Goal: Use online tool/utility: Utilize a website feature to perform a specific function

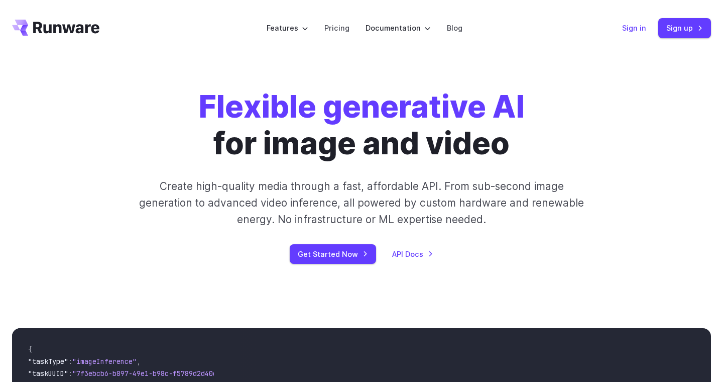
click at [631, 28] on link "Sign in" at bounding box center [634, 28] width 24 height 12
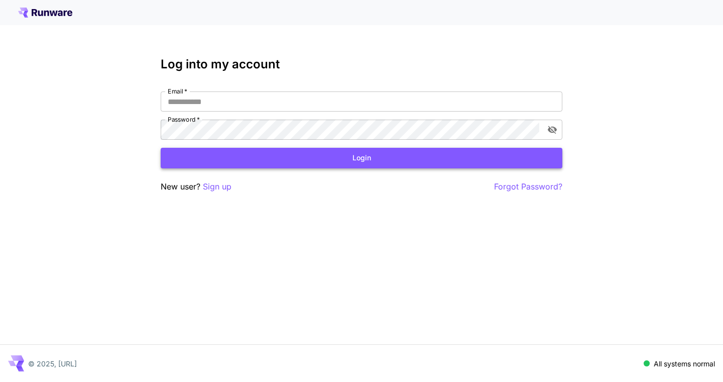
type input "**********"
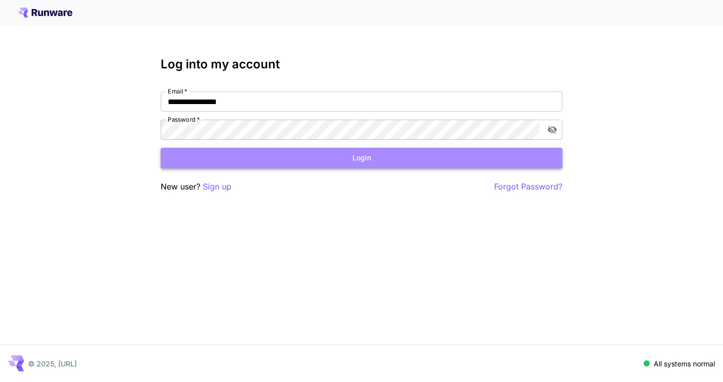
click at [353, 155] on button "Login" at bounding box center [362, 158] width 402 height 21
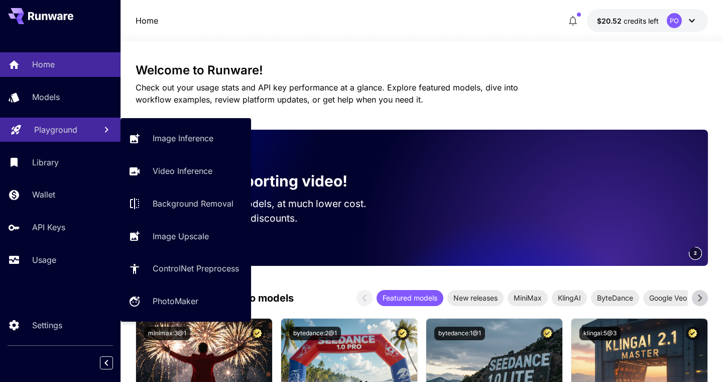
click at [48, 132] on p "Playground" at bounding box center [55, 130] width 43 height 12
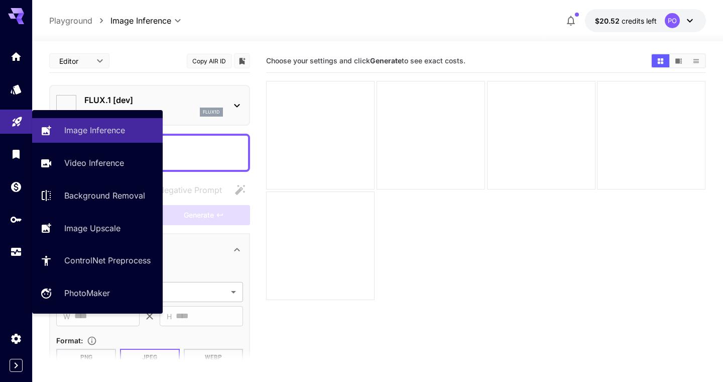
type input "**********"
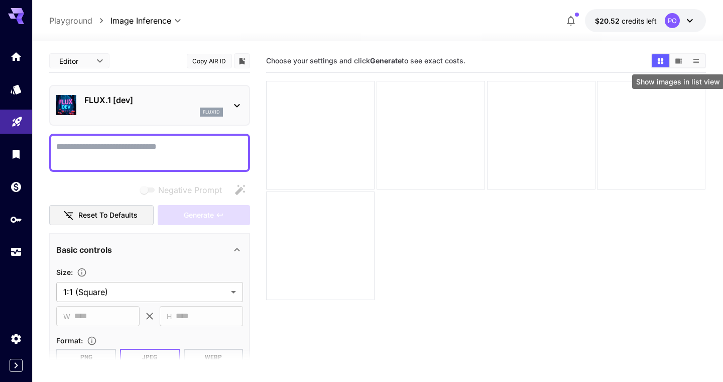
click at [697, 62] on icon "Show images in list view" at bounding box center [696, 61] width 6 height 4
click at [678, 62] on icon "Show images in video view" at bounding box center [679, 60] width 7 height 5
click at [658, 62] on icon "Show images in grid view" at bounding box center [660, 61] width 6 height 6
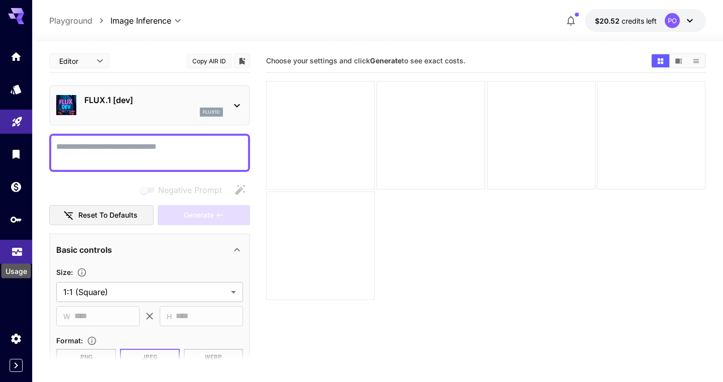
click at [19, 253] on icon "Usage" at bounding box center [17, 250] width 10 height 5
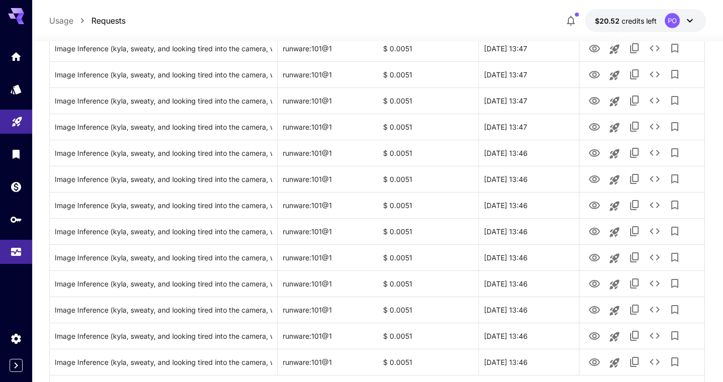
scroll to position [1178, 0]
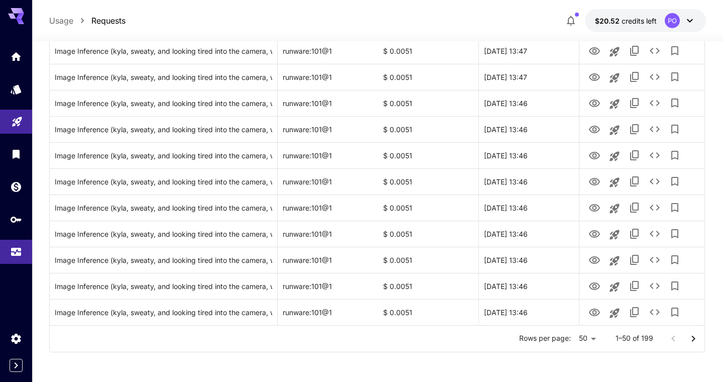
click at [696, 339] on icon "Go to next page" at bounding box center [694, 338] width 12 height 12
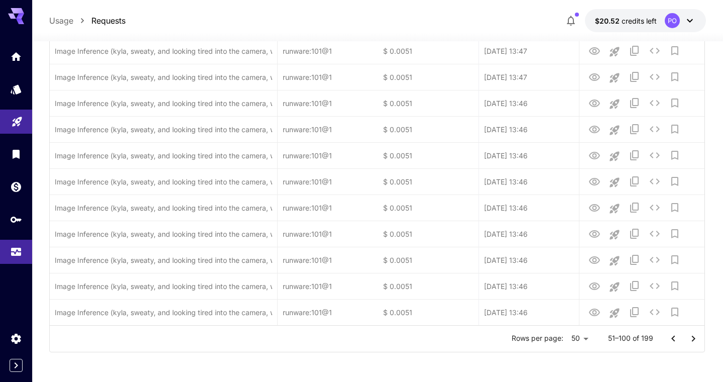
click at [696, 339] on icon "Go to next page" at bounding box center [694, 338] width 12 height 12
click at [696, 339] on div at bounding box center [683, 338] width 40 height 20
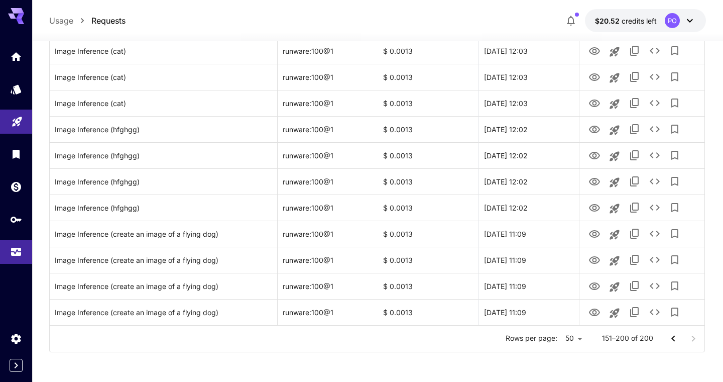
click at [696, 339] on div at bounding box center [683, 338] width 40 height 20
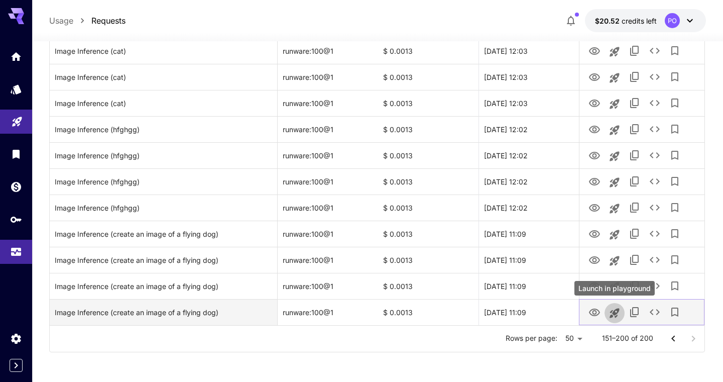
click at [615, 313] on icon "Launch in playground" at bounding box center [615, 313] width 10 height 10
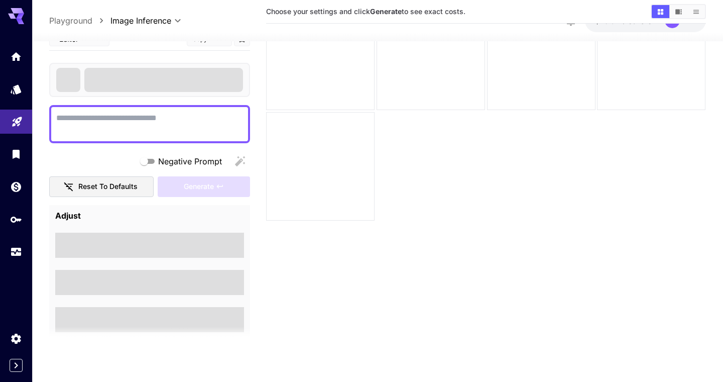
type textarea "**********"
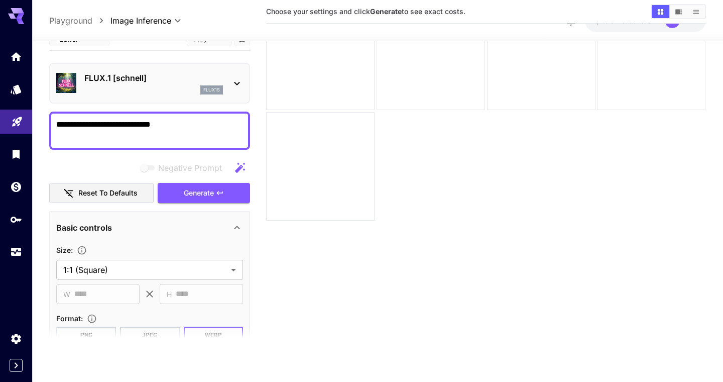
scroll to position [79, 0]
click at [14, 54] on icon "Home" at bounding box center [17, 53] width 10 height 9
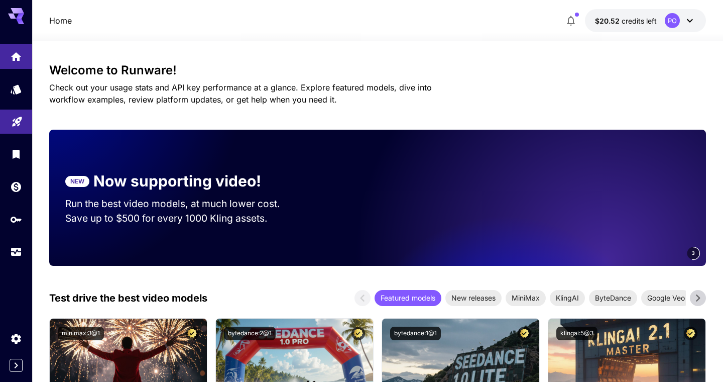
click at [690, 18] on icon at bounding box center [690, 21] width 12 height 12
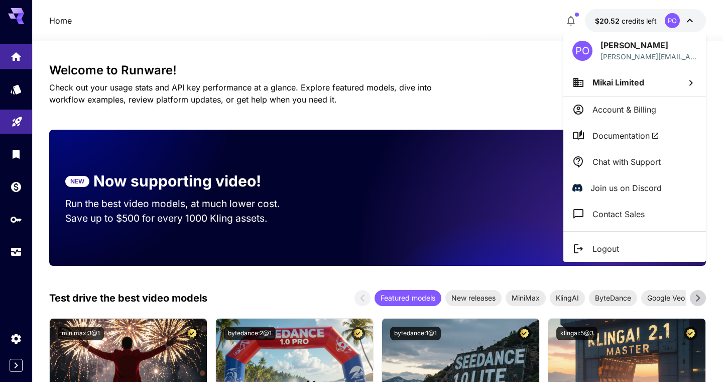
click at [514, 56] on div at bounding box center [361, 191] width 723 height 382
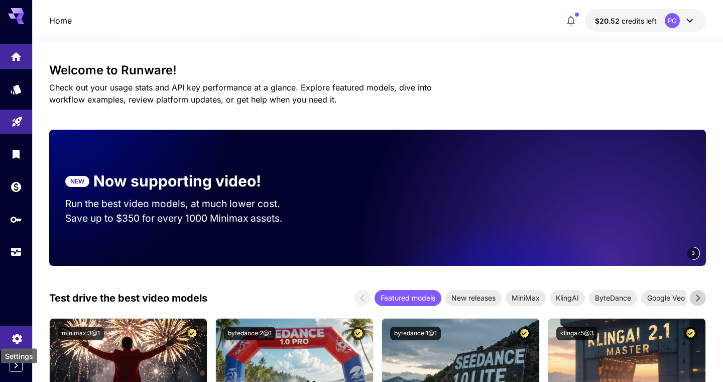
click at [18, 340] on icon "Settings" at bounding box center [17, 335] width 10 height 10
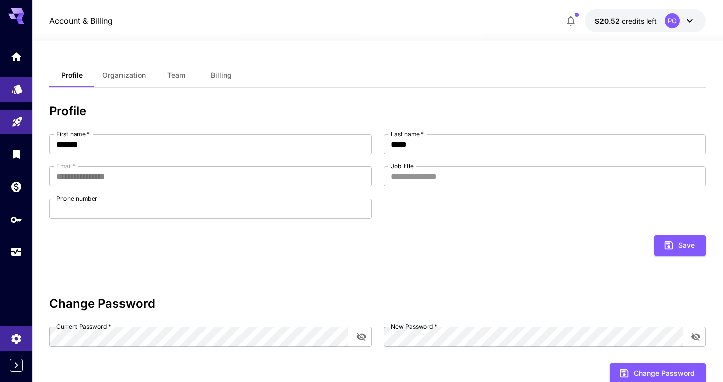
click at [17, 88] on icon "Models" at bounding box center [17, 88] width 11 height 10
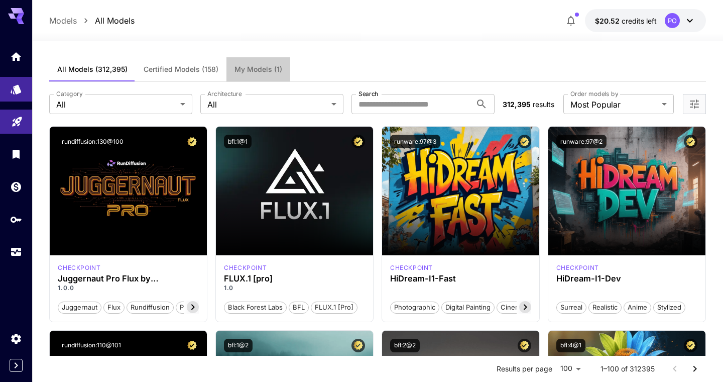
click at [258, 67] on span "My Models (1)" at bounding box center [259, 69] width 48 height 9
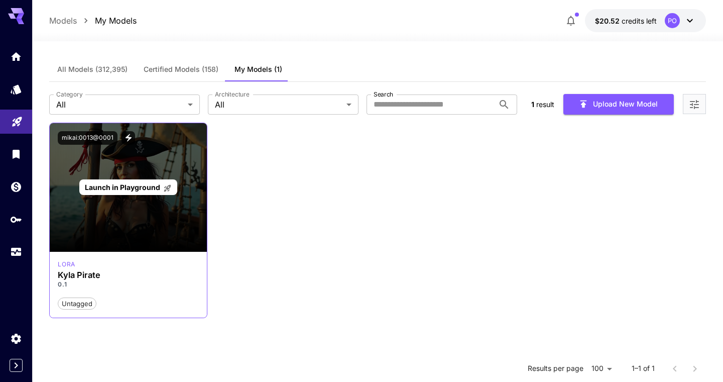
click at [112, 187] on span "Launch in Playground" at bounding box center [122, 187] width 75 height 9
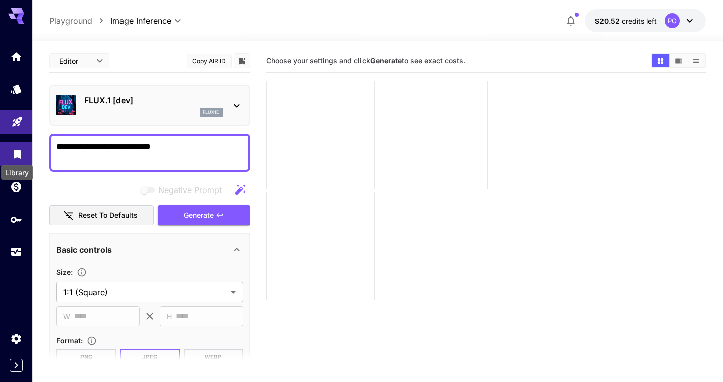
click at [15, 156] on icon "Library" at bounding box center [17, 153] width 12 height 12
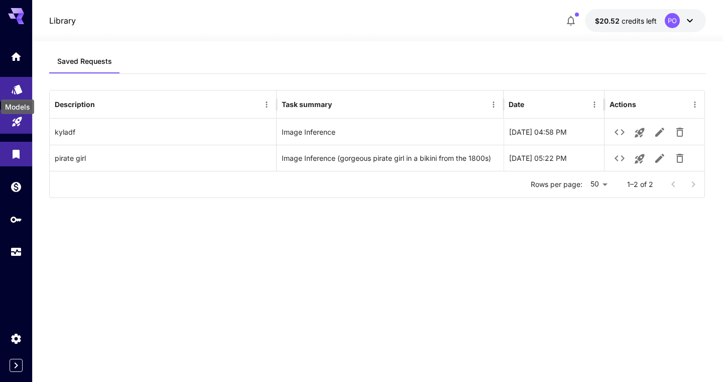
click at [14, 88] on icon "Models" at bounding box center [17, 88] width 12 height 12
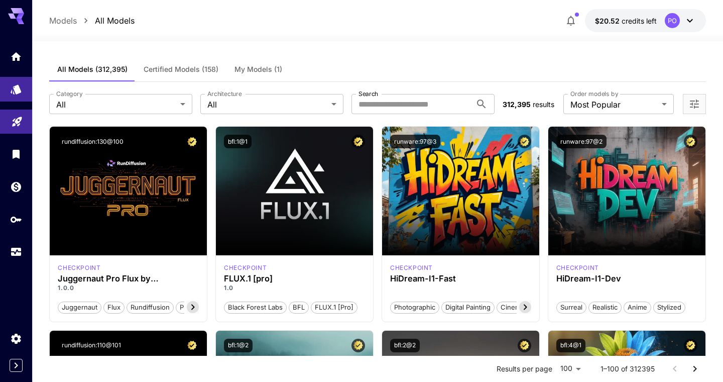
click at [256, 66] on span "My Models (1)" at bounding box center [259, 69] width 48 height 9
